Goal: Information Seeking & Learning: Check status

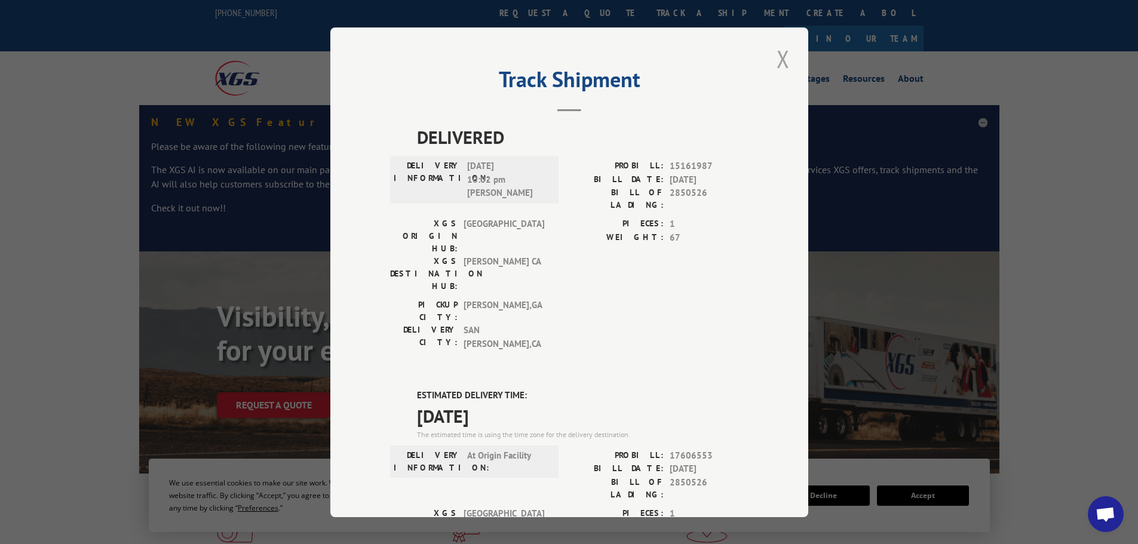
click at [776, 60] on button "Close modal" at bounding box center [783, 58] width 20 height 33
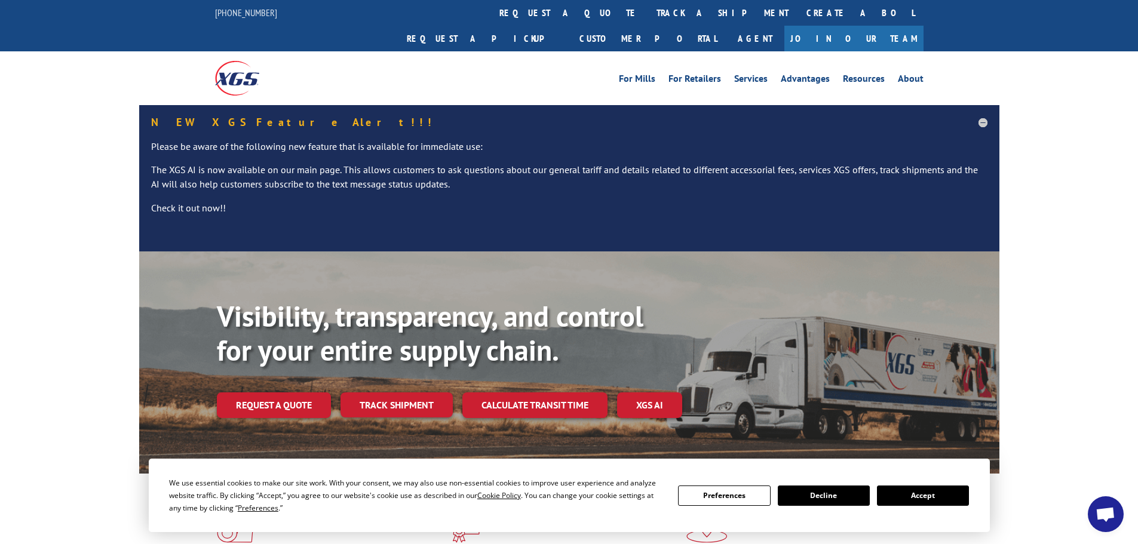
drag, startPoint x: 529, startPoint y: 9, endPoint x: 533, endPoint y: 16, distance: 8.3
click at [647, 9] on link "track a shipment" at bounding box center [722, 13] width 150 height 26
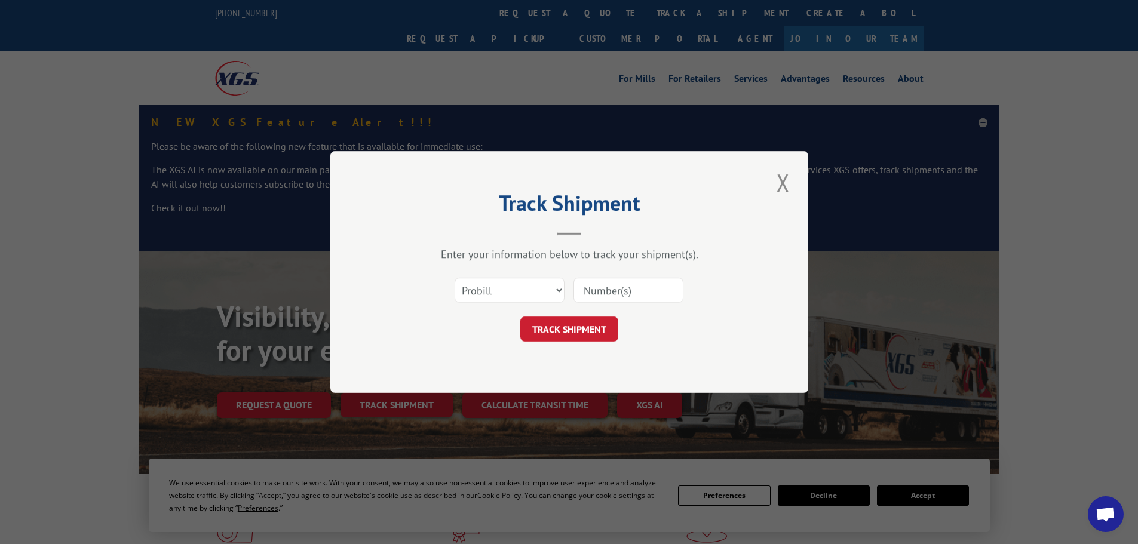
click at [610, 290] on input at bounding box center [628, 290] width 110 height 25
click at [558, 293] on select "Select category... Probill BOL PO" at bounding box center [509, 290] width 110 height 25
select select "bol"
click at [454, 278] on select "Select category... Probill BOL PO" at bounding box center [509, 290] width 110 height 25
click at [604, 297] on input at bounding box center [628, 290] width 110 height 25
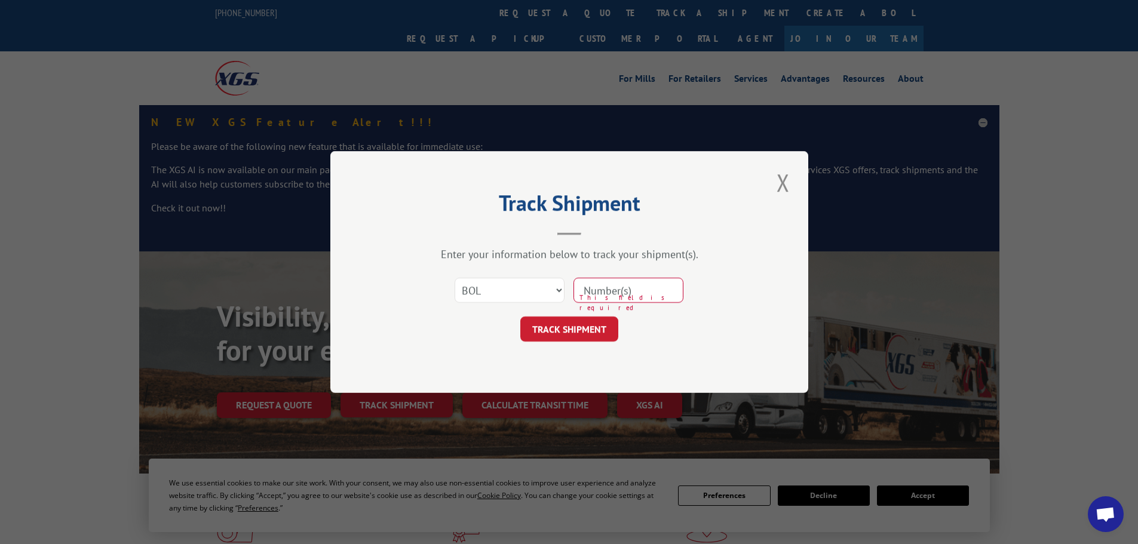
click at [594, 288] on input at bounding box center [628, 290] width 110 height 25
type input "2842826"
click button "TRACK SHIPMENT" at bounding box center [569, 328] width 98 height 25
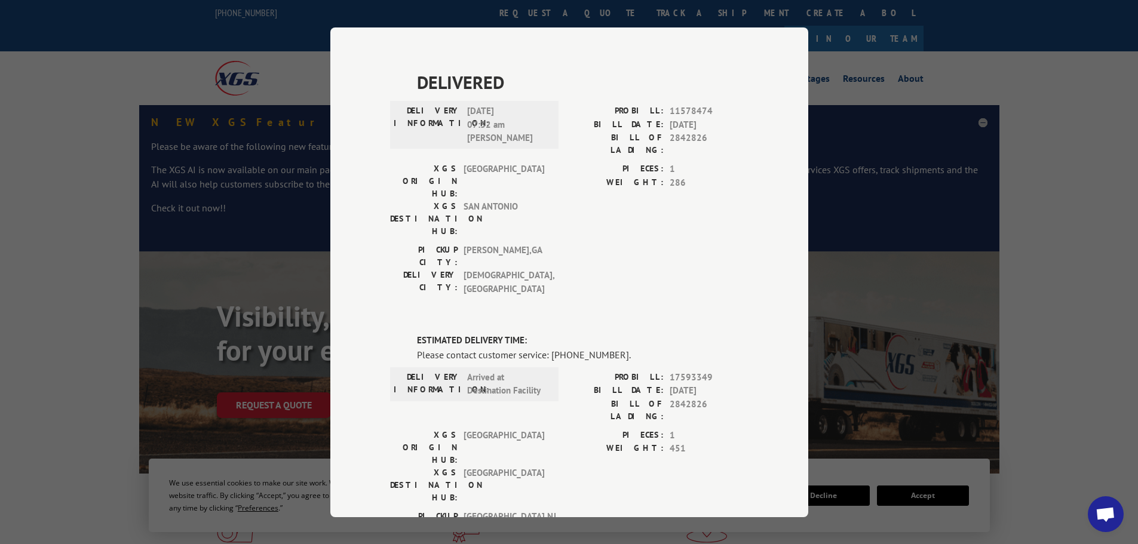
scroll to position [398, 0]
